Goal: Information Seeking & Learning: Understand process/instructions

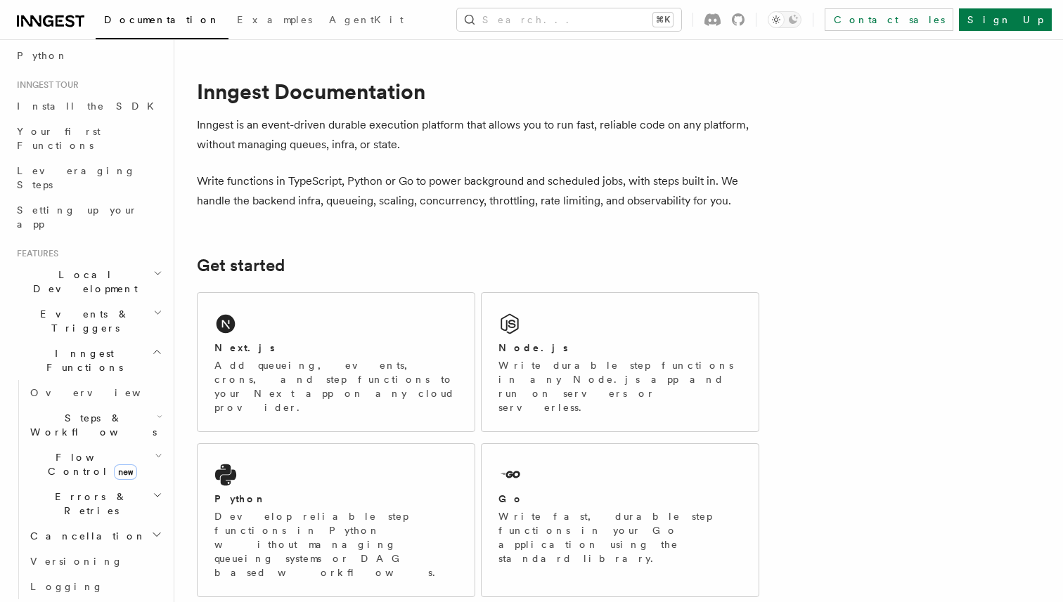
scroll to position [121, 0]
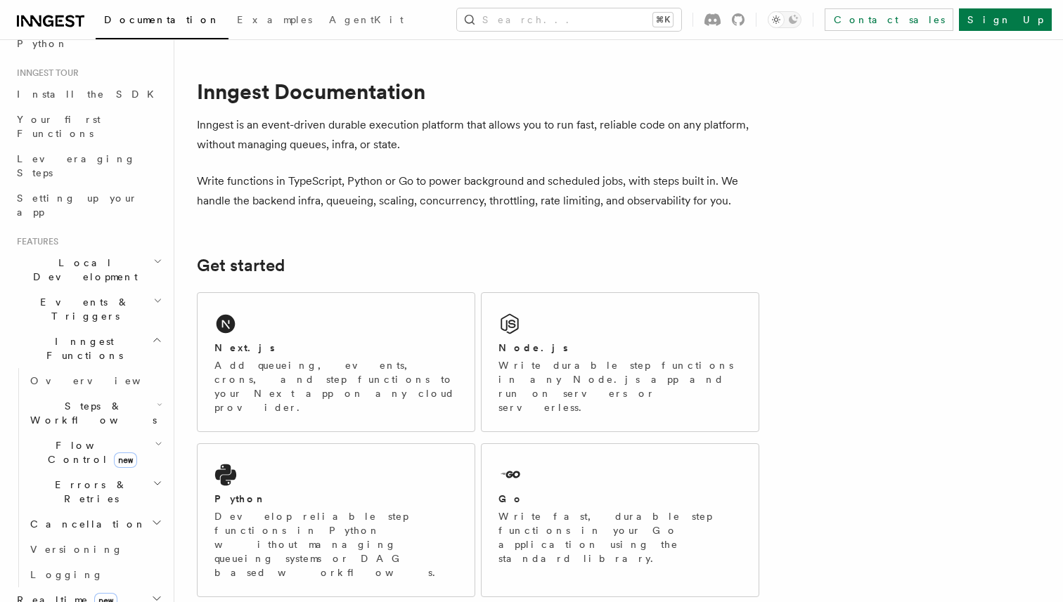
click at [79, 439] on span "Flow Control new" at bounding box center [90, 453] width 130 height 28
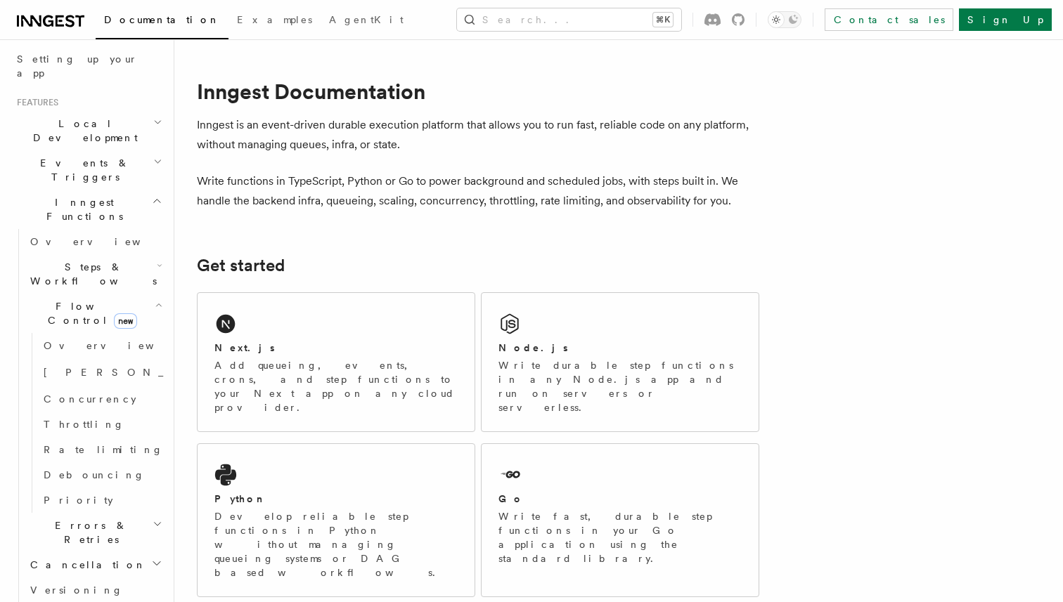
scroll to position [269, 0]
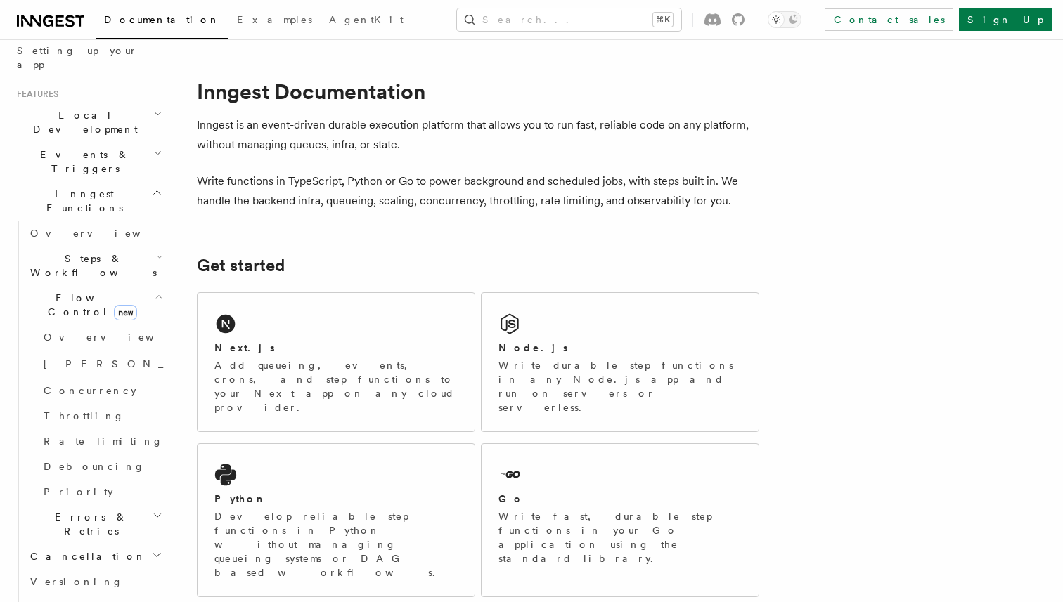
click at [57, 252] on span "Steps & Workflows" at bounding box center [91, 266] width 132 height 28
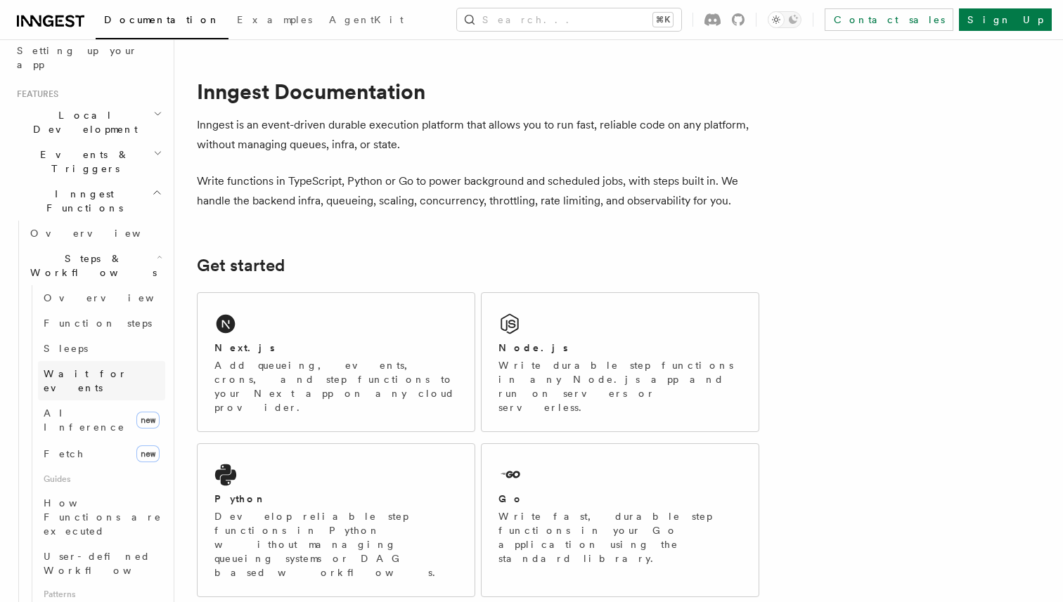
click at [89, 368] on span "Wait for events" at bounding box center [86, 380] width 84 height 25
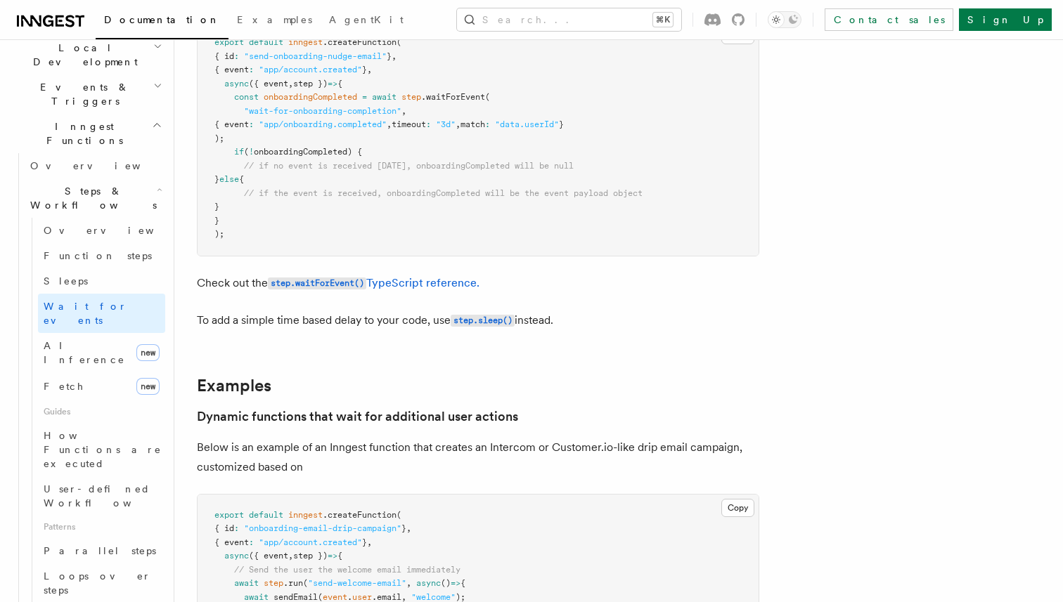
scroll to position [350, 0]
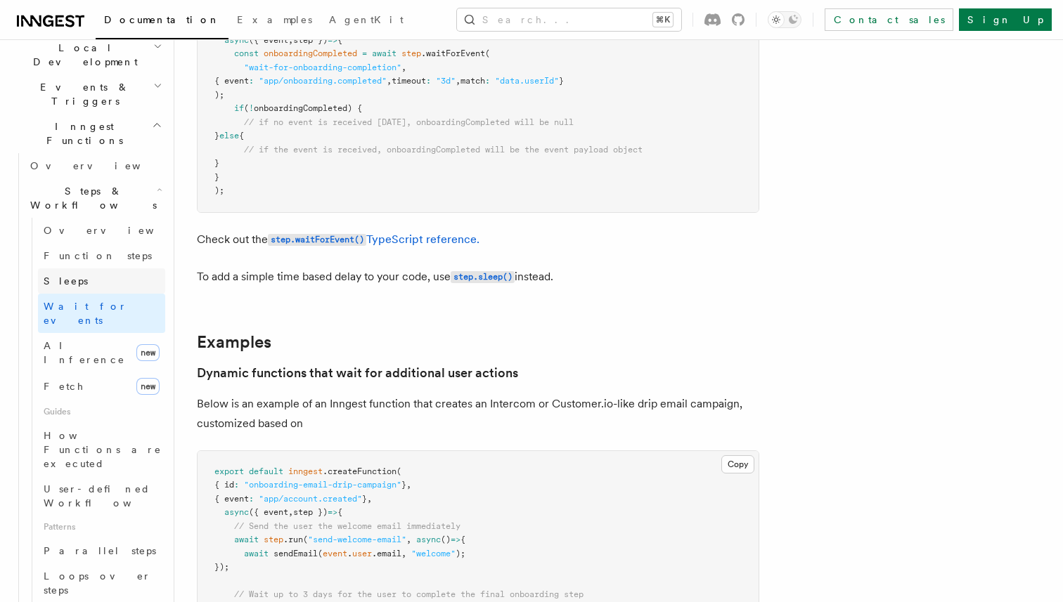
click at [57, 276] on span "Sleeps" at bounding box center [66, 281] width 44 height 11
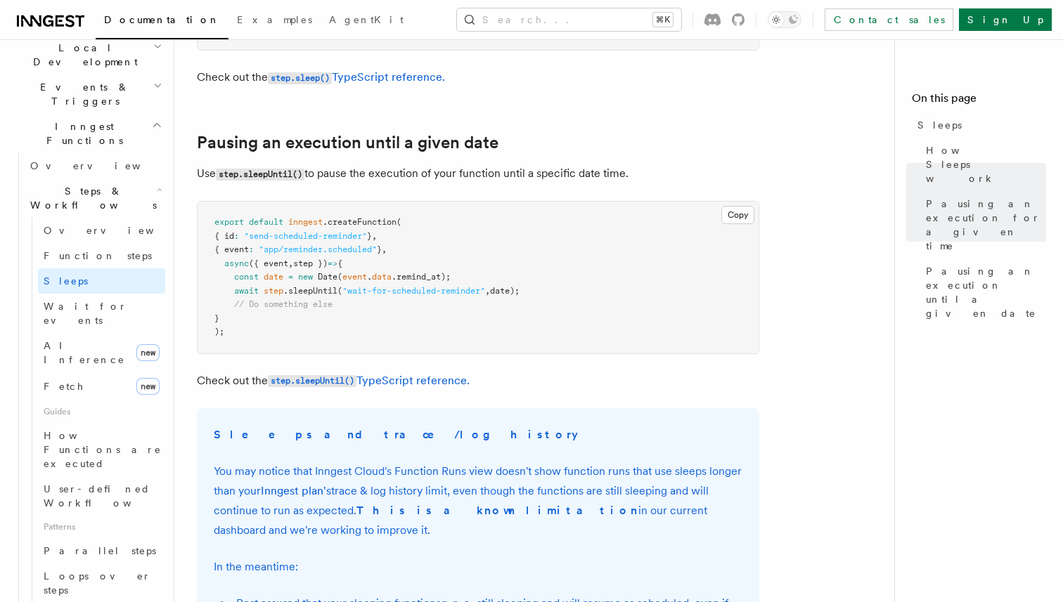
scroll to position [729, 0]
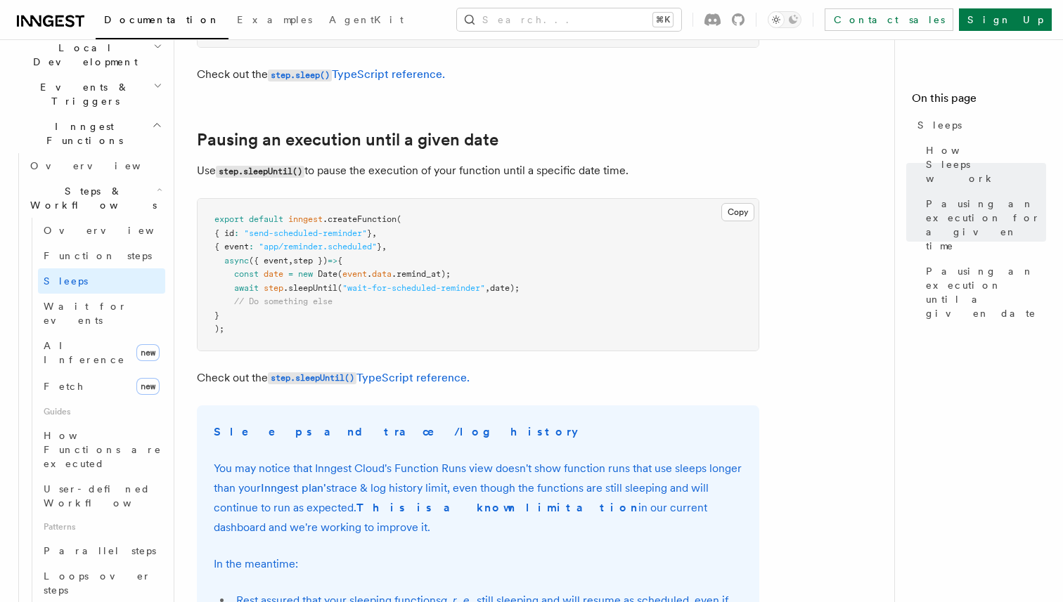
click at [810, 91] on article "Features Inngest Functions Steps & Workflows Sleeps Two step methods, step.slee…" at bounding box center [540, 155] width 686 height 1644
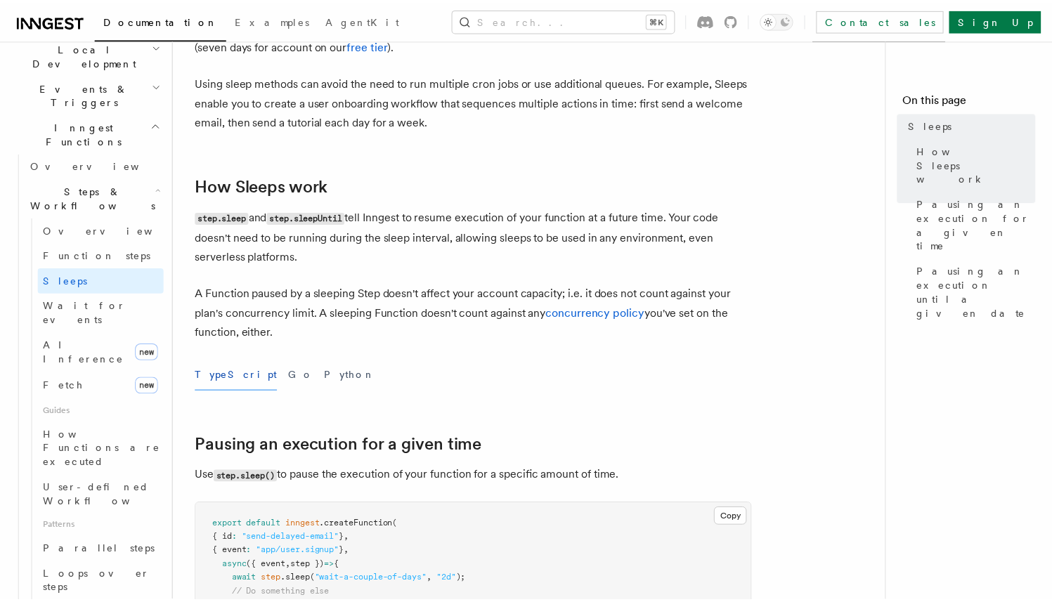
scroll to position [0, 0]
